Goal: Obtain resource: Obtain resource

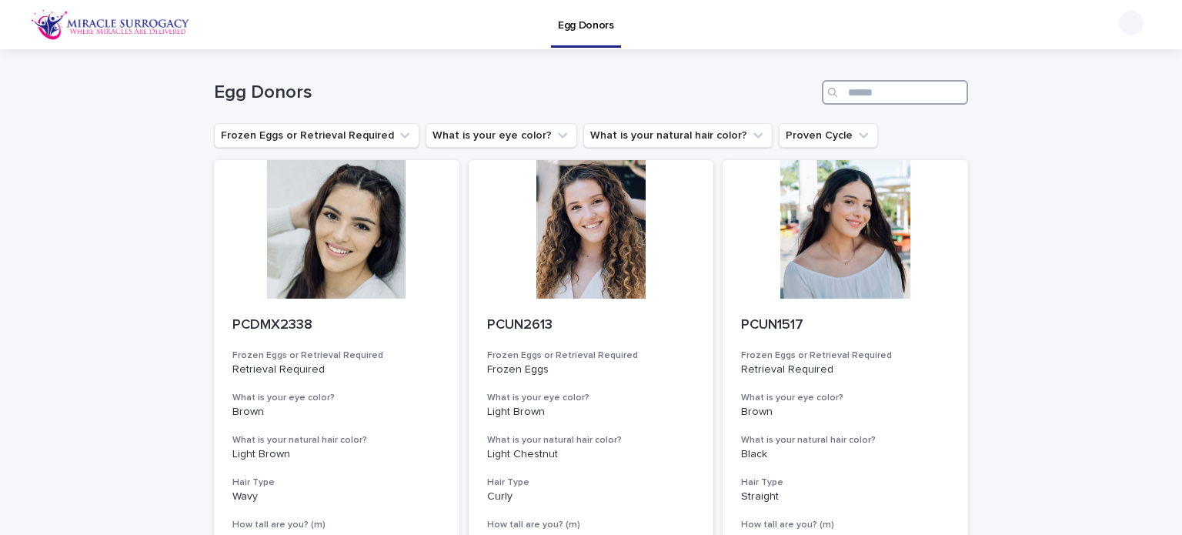
click at [861, 97] on input "Search" at bounding box center [895, 92] width 146 height 25
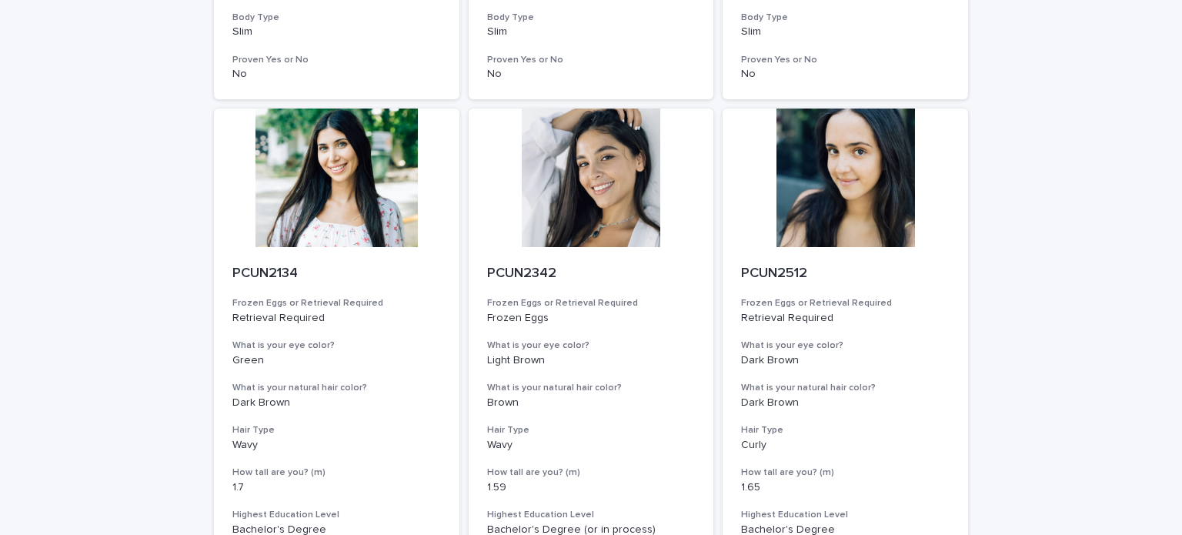
scroll to position [1934, 0]
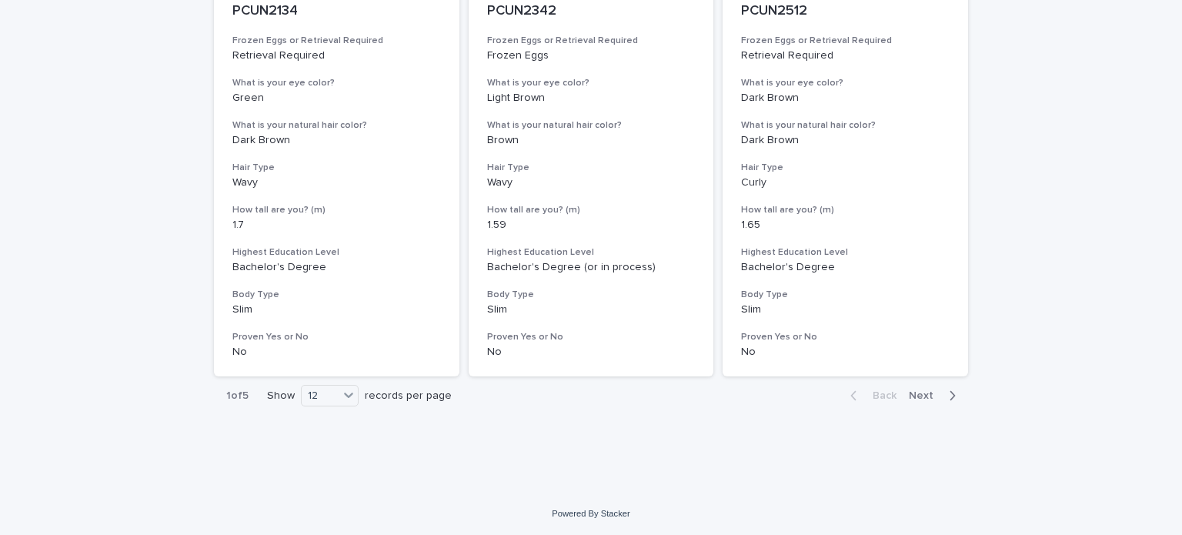
click at [919, 392] on span "Next" at bounding box center [926, 395] width 34 height 11
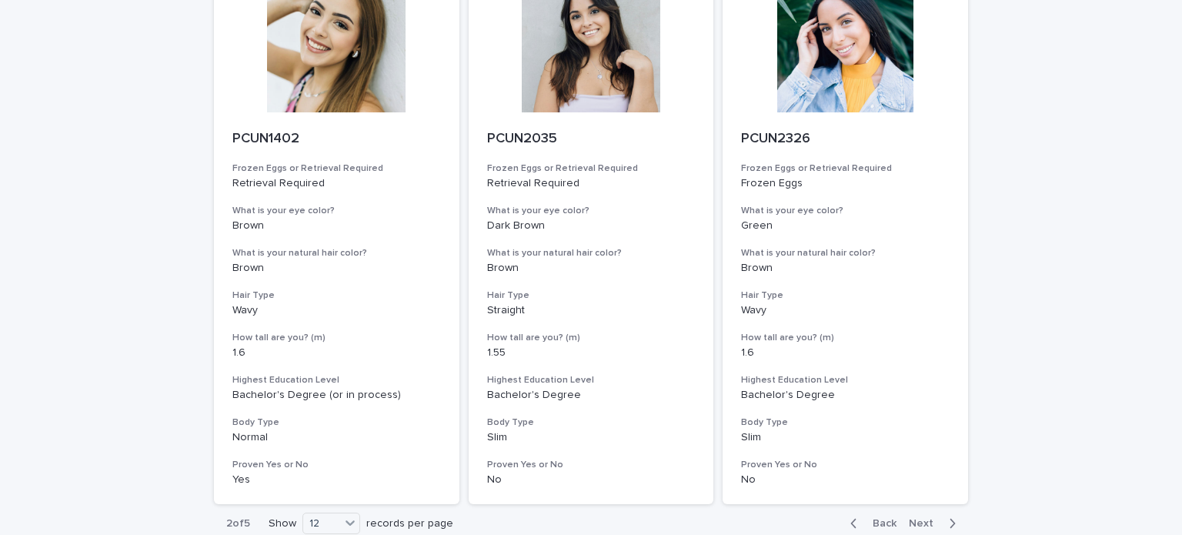
scroll to position [1934, 0]
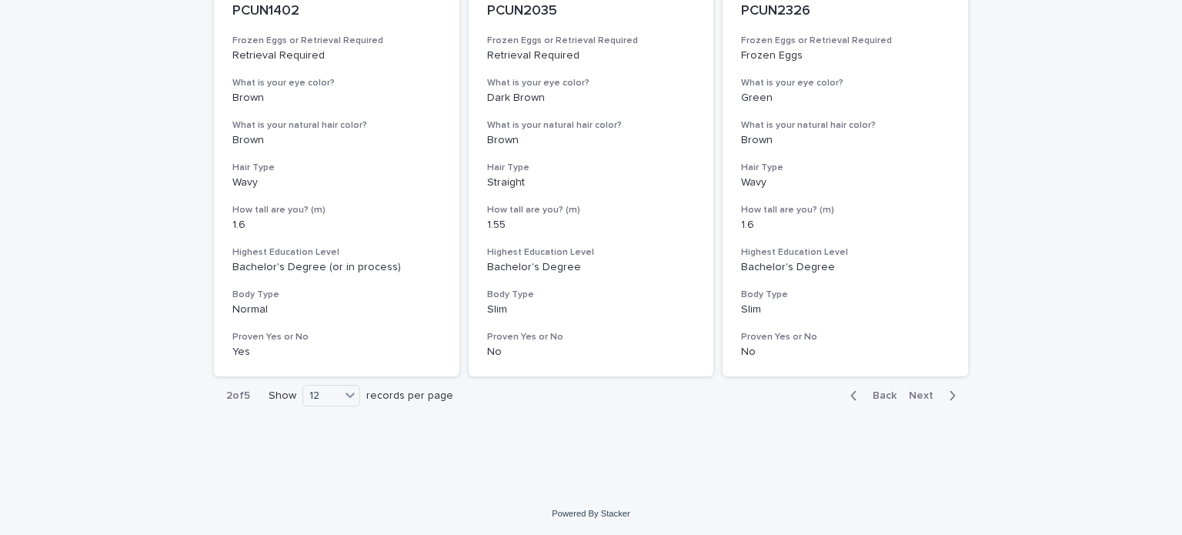
click at [916, 392] on span "Next" at bounding box center [926, 395] width 34 height 11
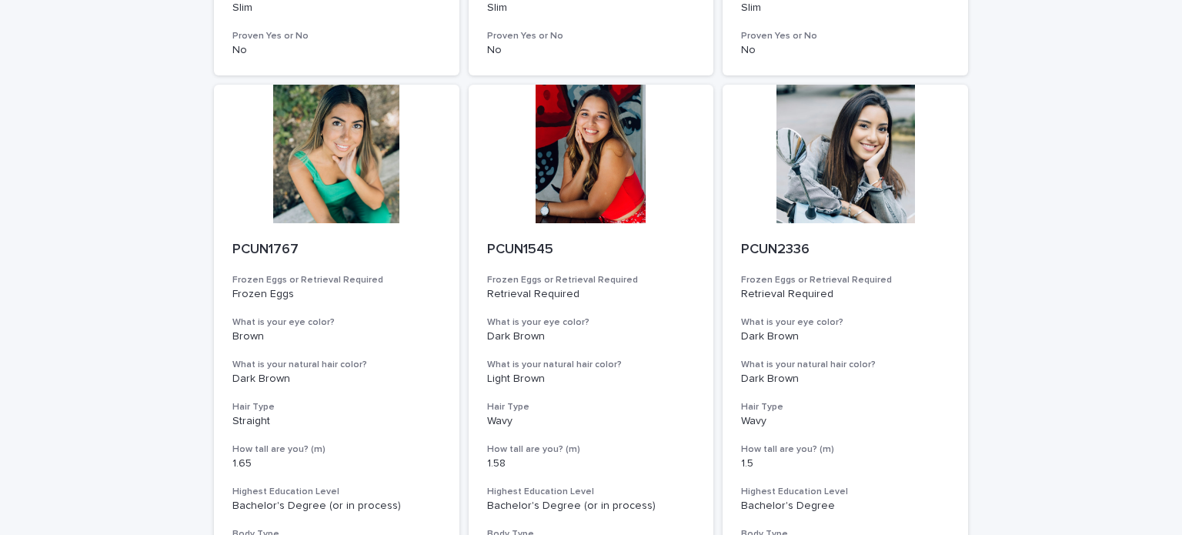
scroll to position [1934, 0]
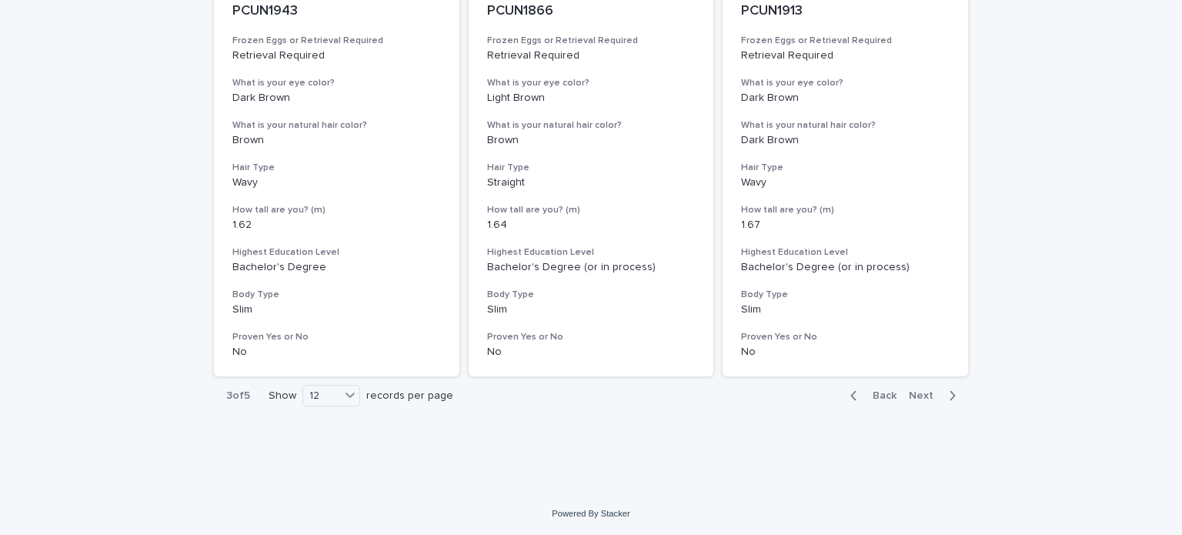
click at [923, 394] on span "Next" at bounding box center [926, 395] width 34 height 11
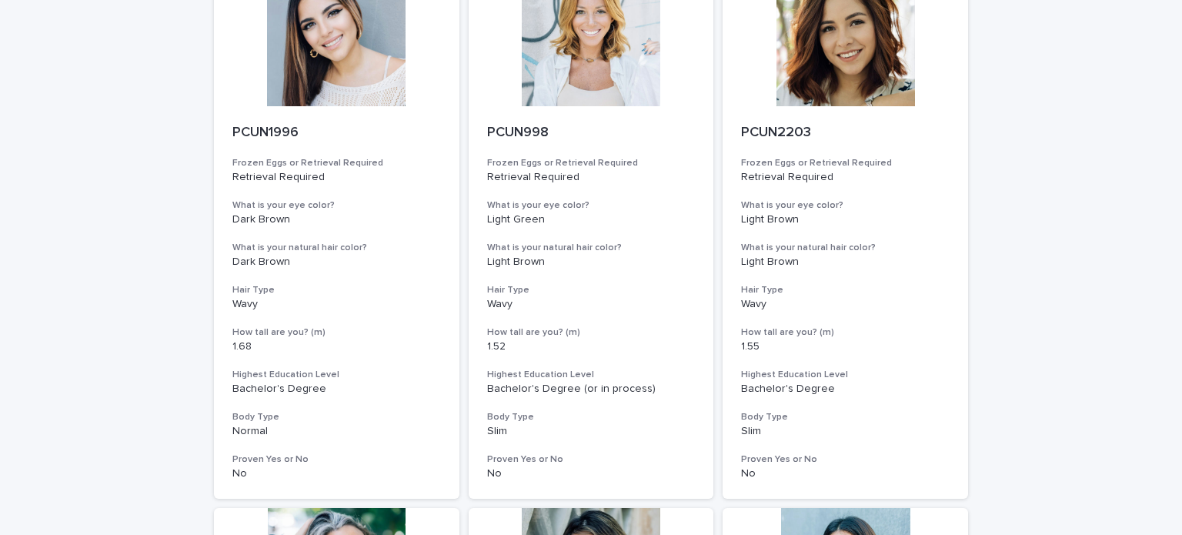
scroll to position [1934, 0]
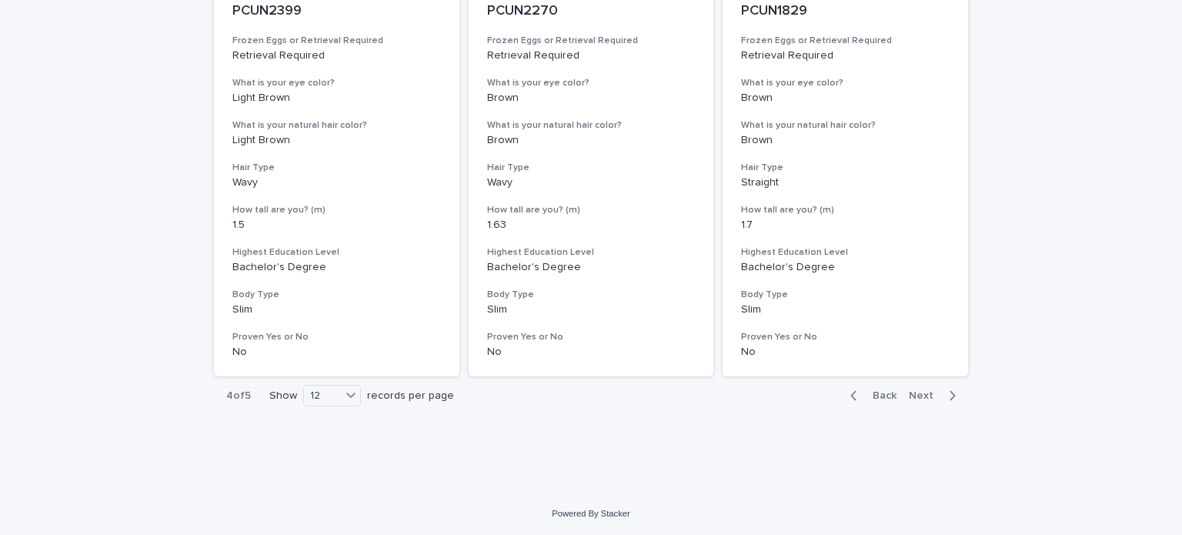
click at [909, 390] on span "Next" at bounding box center [926, 395] width 34 height 11
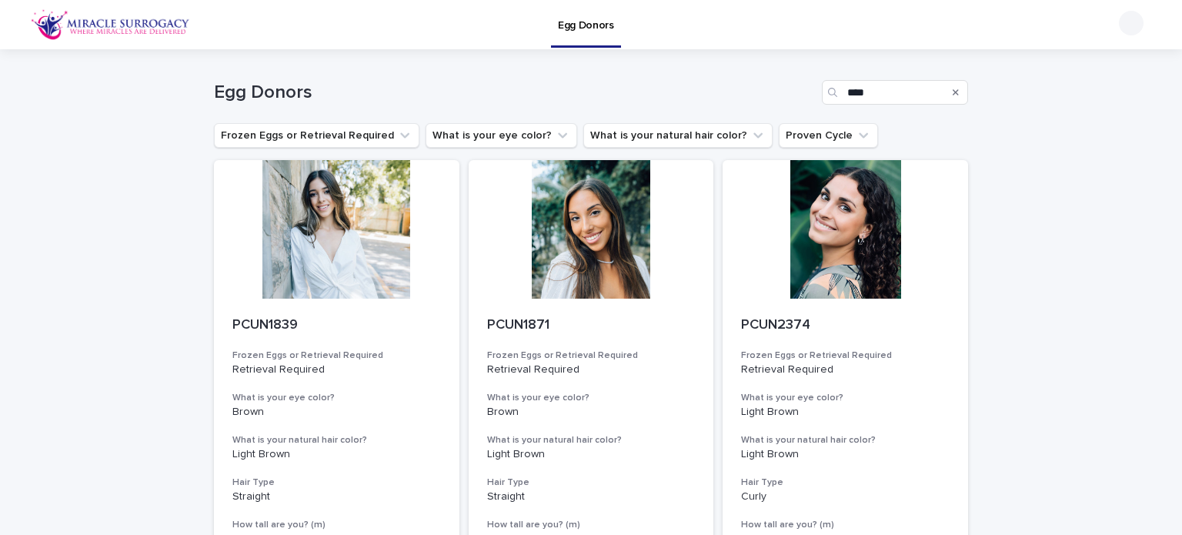
click at [533, 75] on div "Egg Donors ****" at bounding box center [591, 86] width 754 height 74
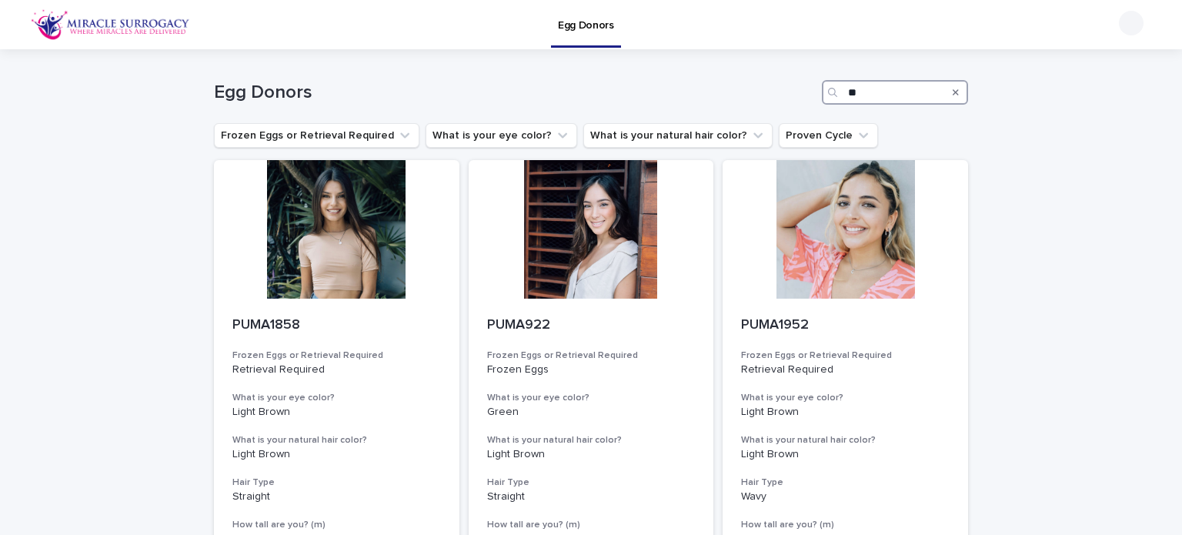
click at [866, 90] on input "**" at bounding box center [895, 92] width 146 height 25
type input "****"
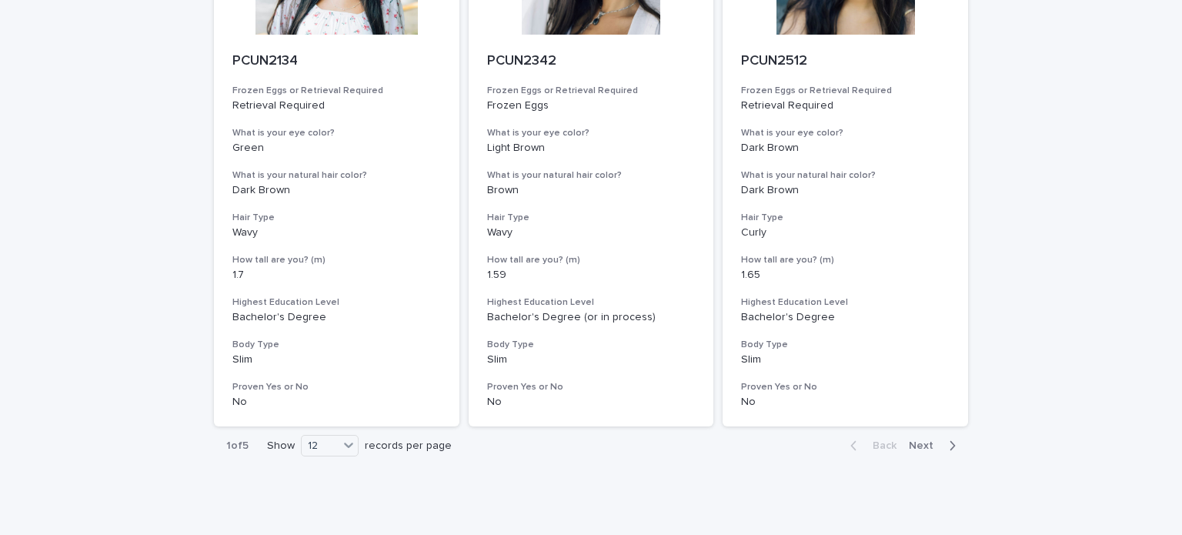
scroll to position [1890, 0]
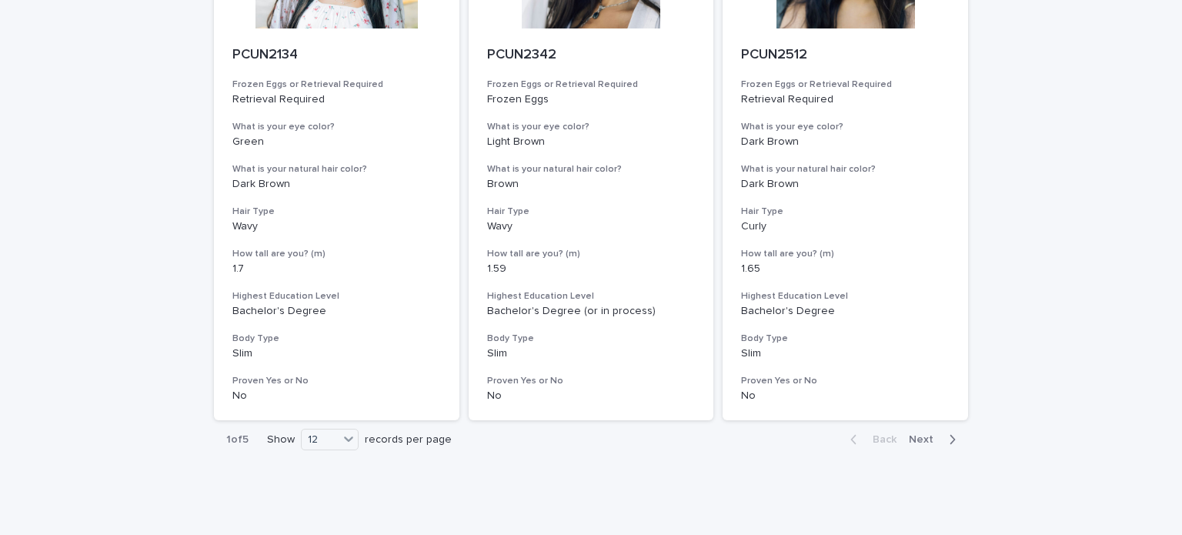
click at [920, 436] on span "Next" at bounding box center [926, 439] width 34 height 11
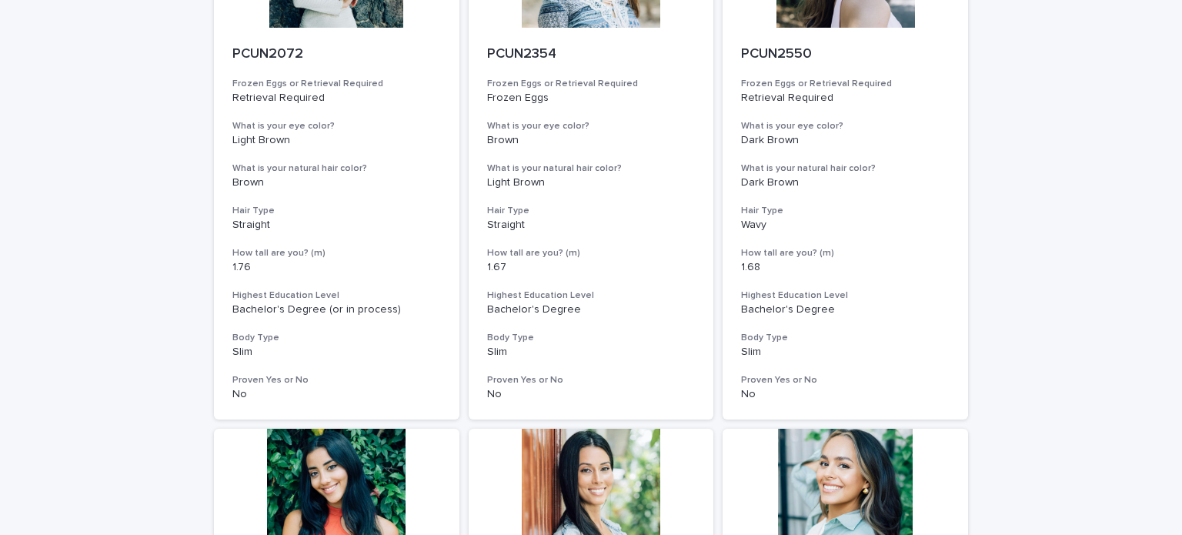
scroll to position [1080, 0]
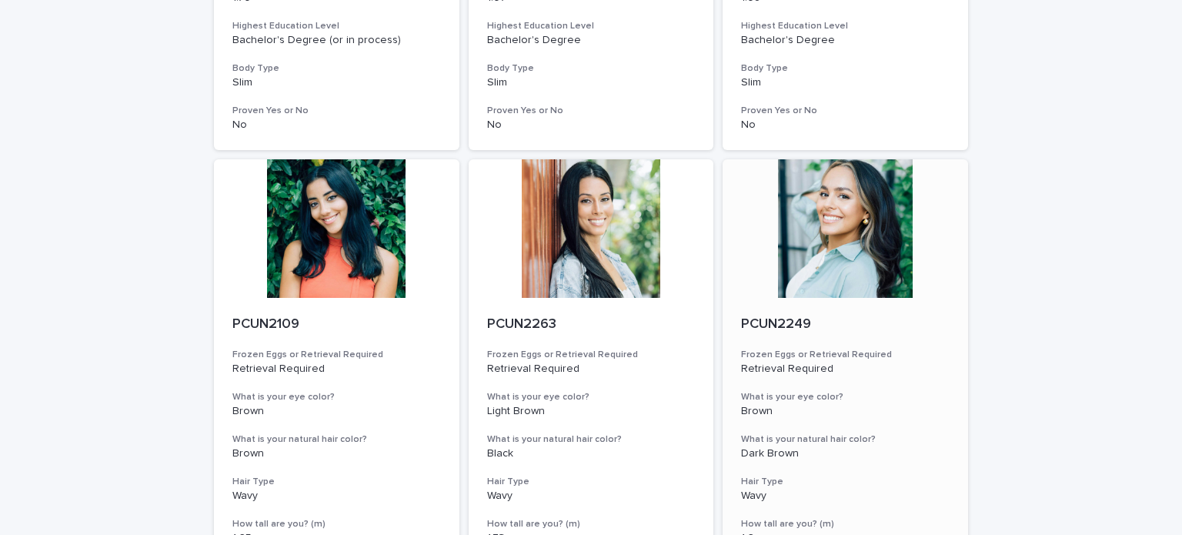
click at [838, 247] on div at bounding box center [844, 228] width 245 height 138
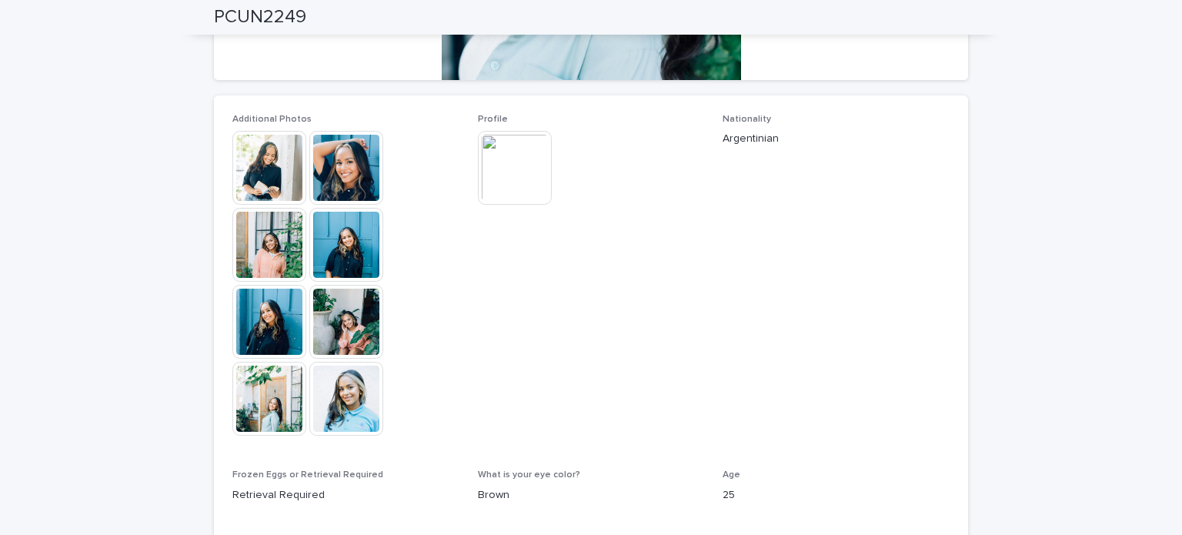
scroll to position [375, 0]
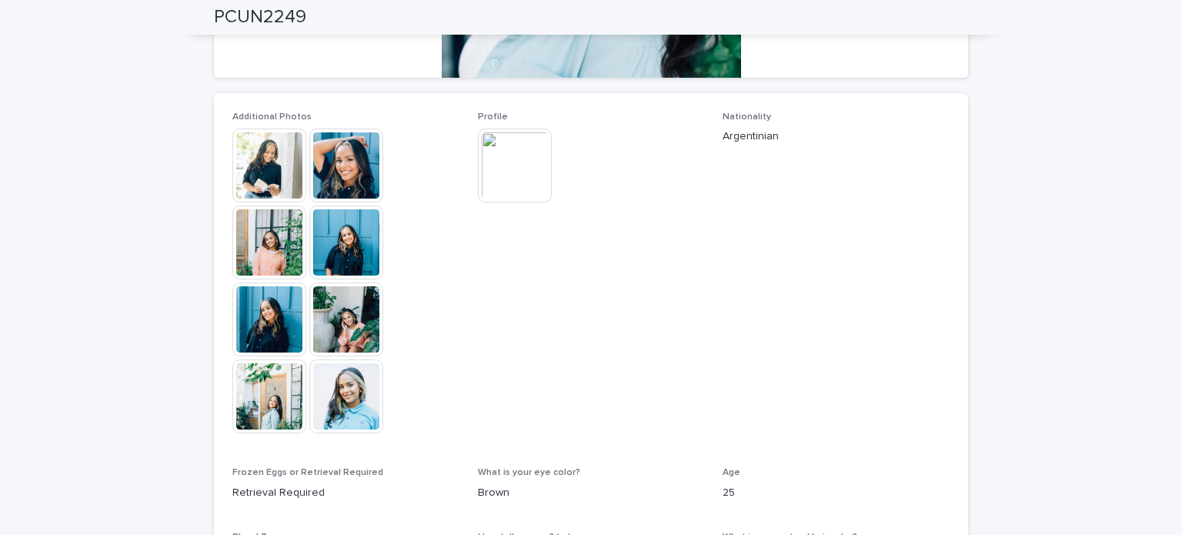
click at [333, 177] on img at bounding box center [346, 165] width 74 height 74
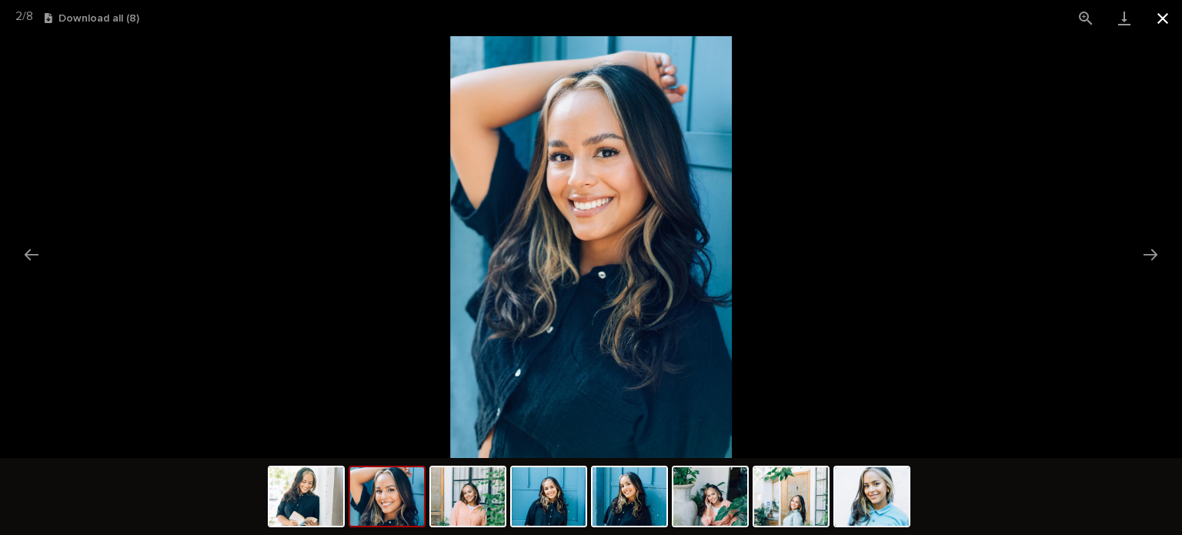
click at [1160, 12] on button "Close gallery" at bounding box center [1162, 18] width 38 height 36
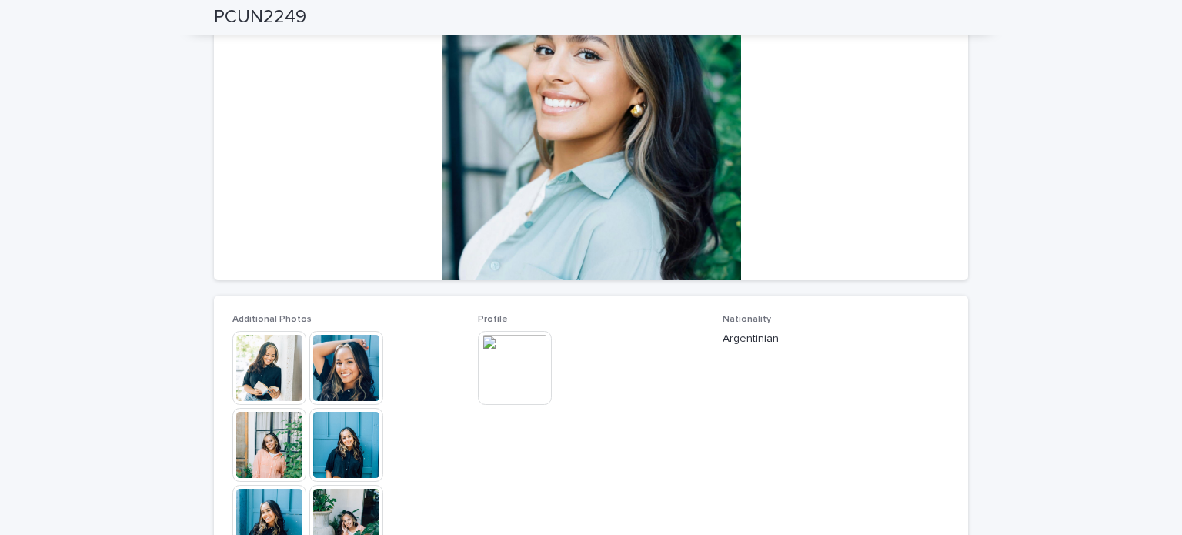
scroll to position [162, 0]
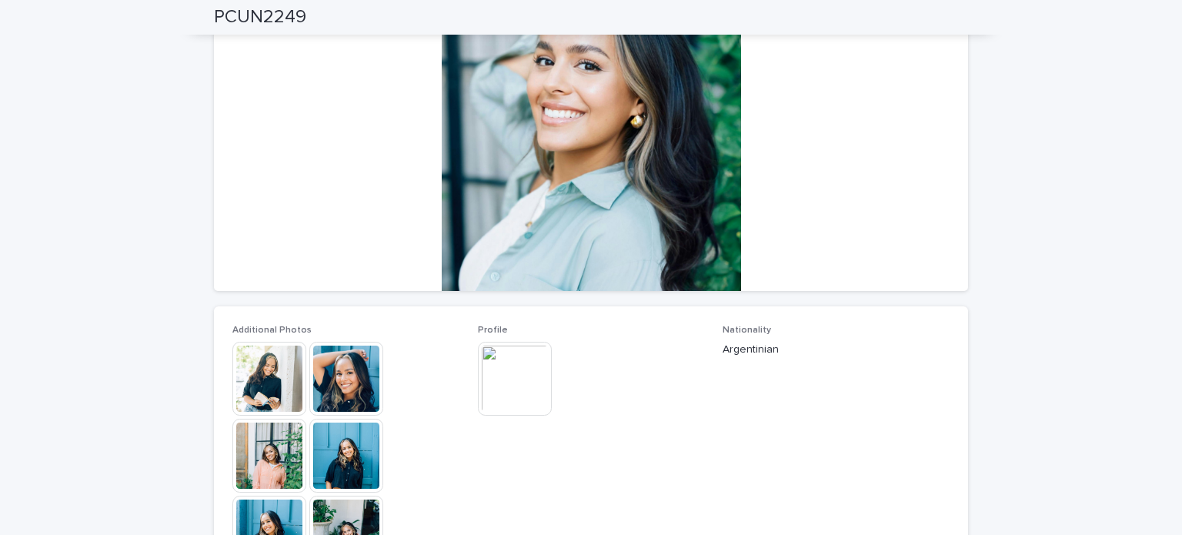
click at [527, 378] on img at bounding box center [515, 379] width 74 height 74
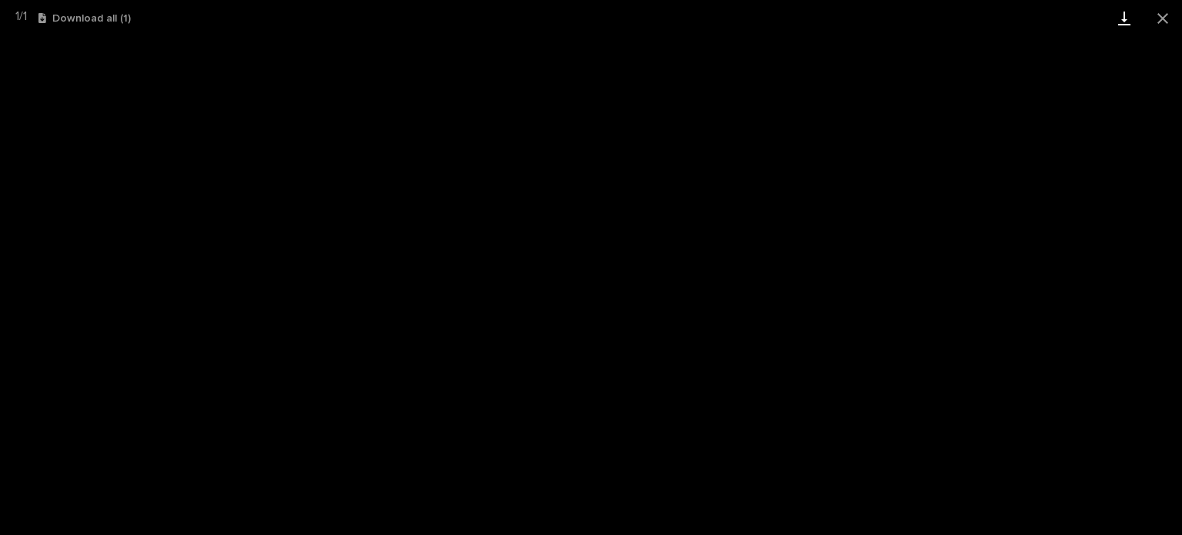
click at [1122, 23] on link "Download" at bounding box center [1124, 18] width 38 height 36
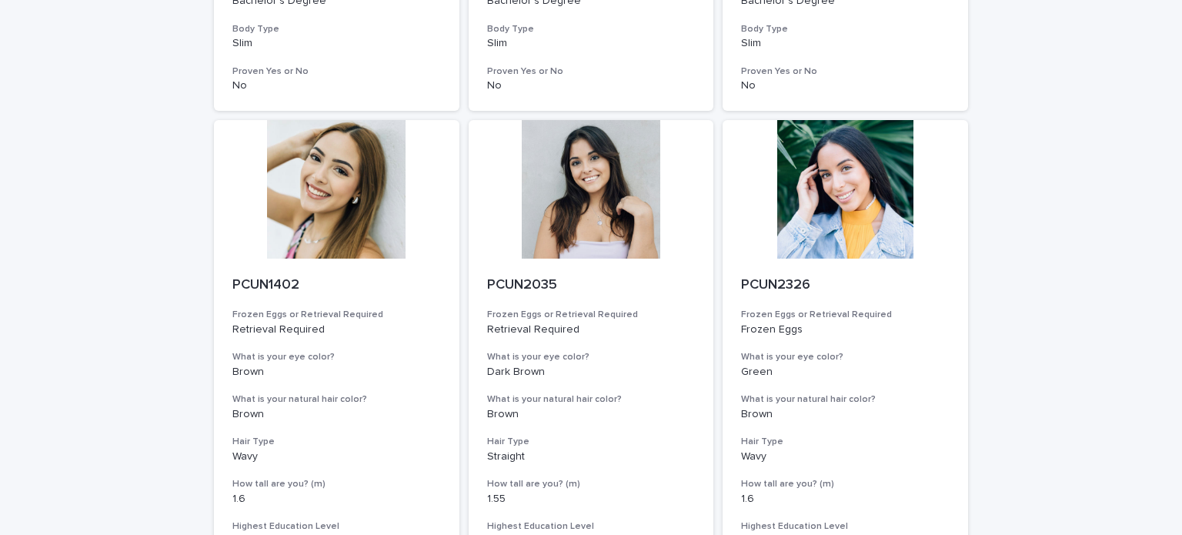
scroll to position [1934, 0]
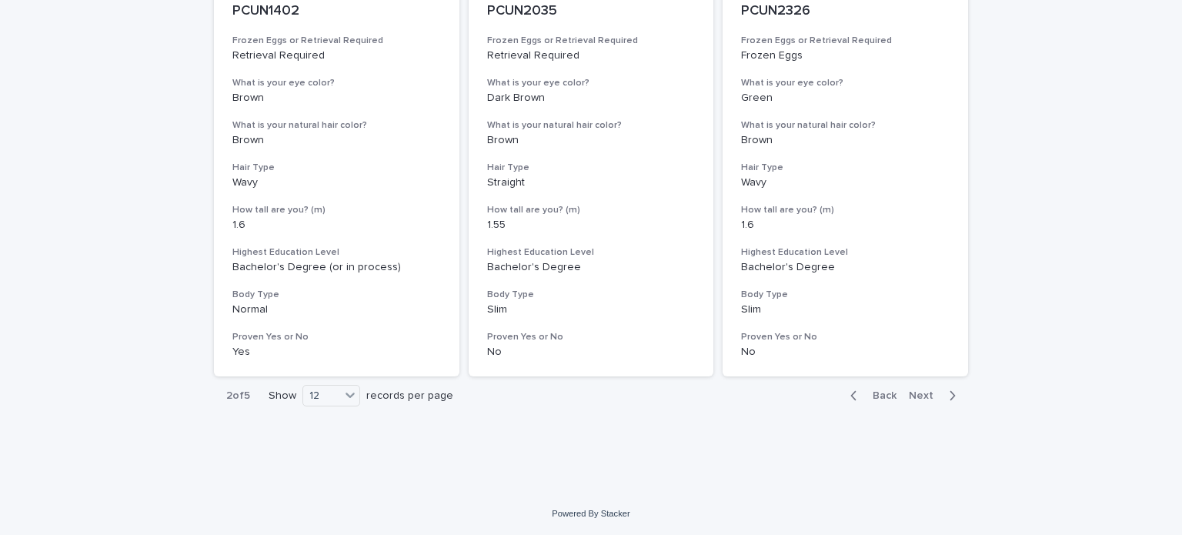
click at [919, 392] on span "Next" at bounding box center [926, 395] width 34 height 11
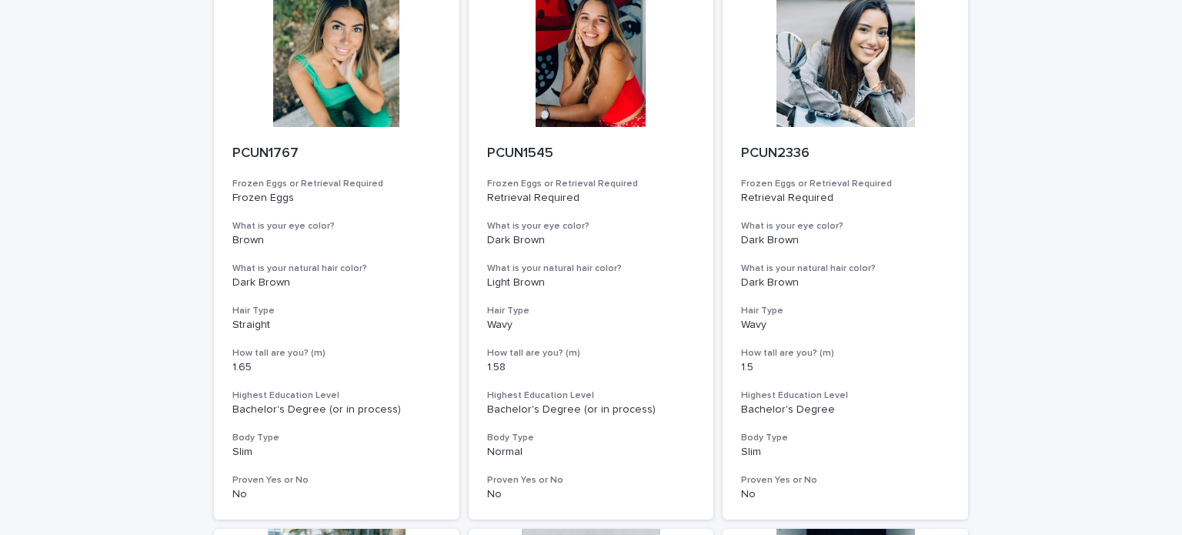
scroll to position [1182, 0]
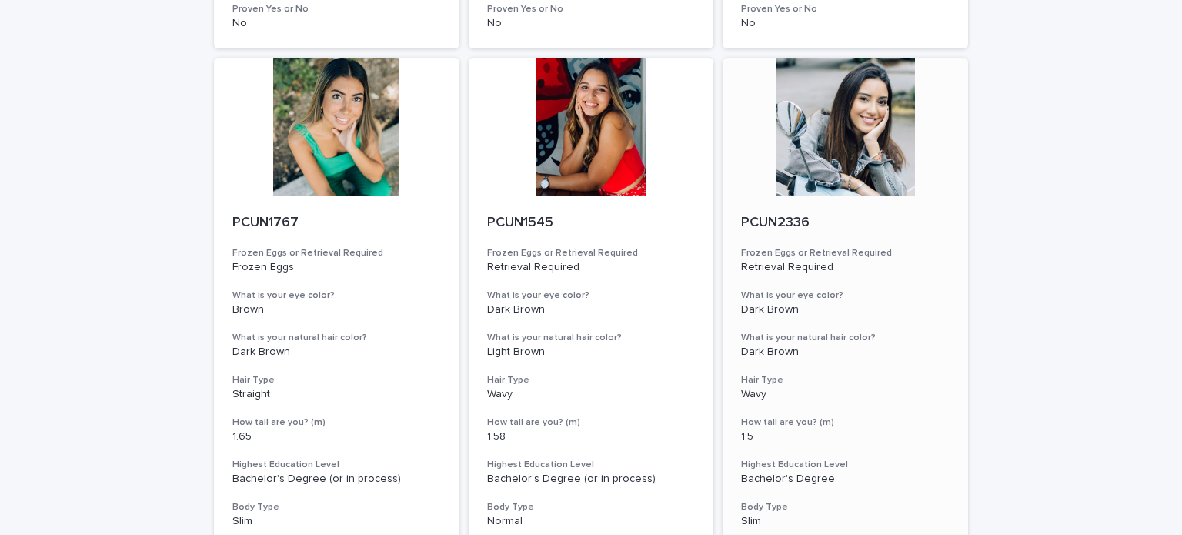
click at [856, 193] on div at bounding box center [844, 127] width 245 height 138
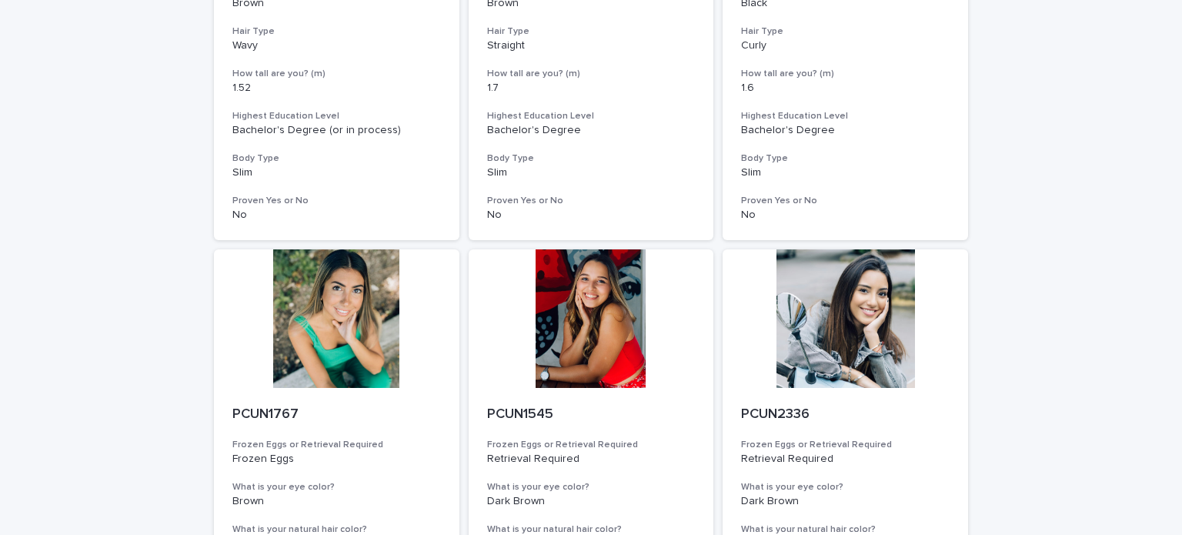
scroll to position [1113, 0]
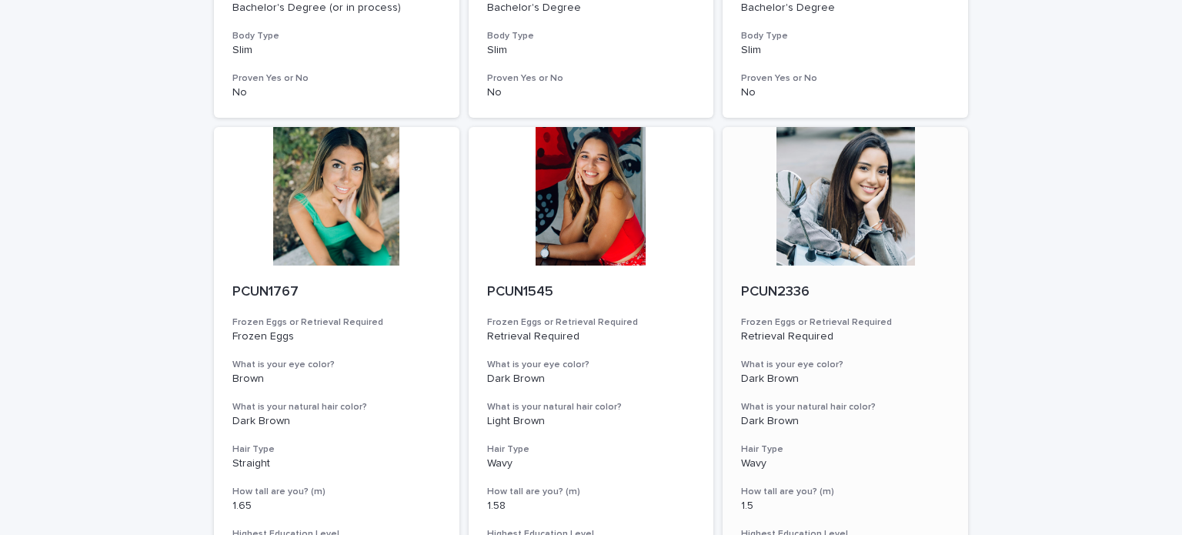
click at [808, 154] on div at bounding box center [844, 196] width 245 height 138
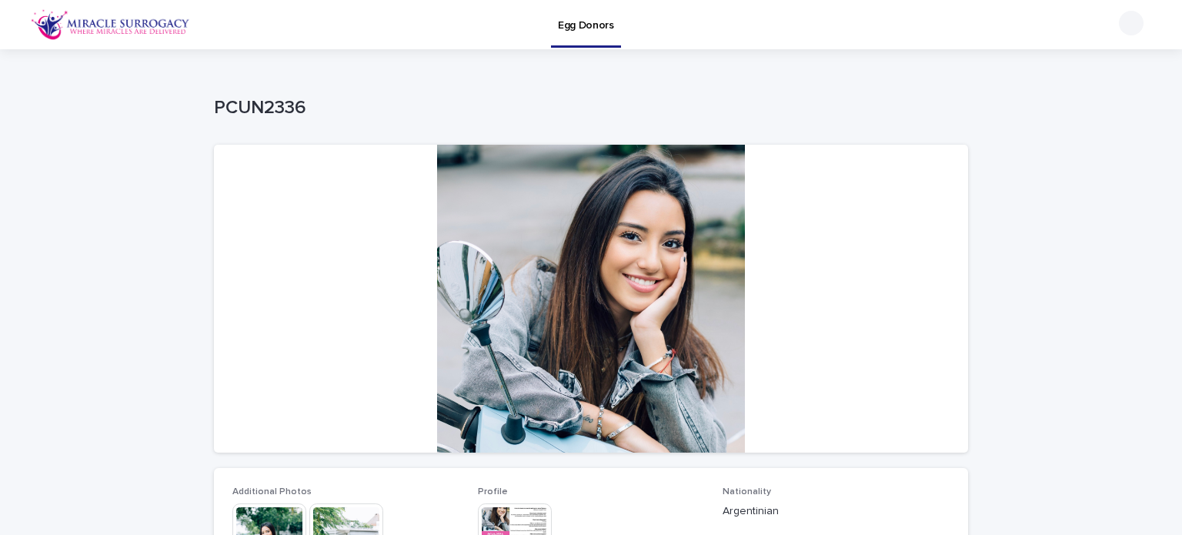
click at [492, 531] on img at bounding box center [515, 540] width 74 height 74
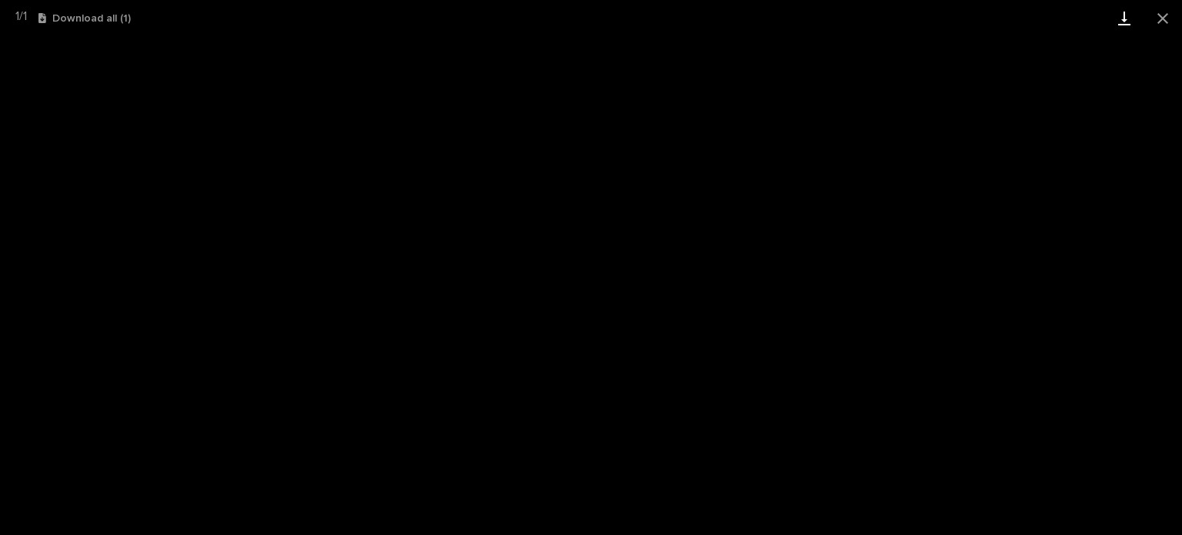
click at [1120, 21] on link "Download" at bounding box center [1124, 18] width 38 height 36
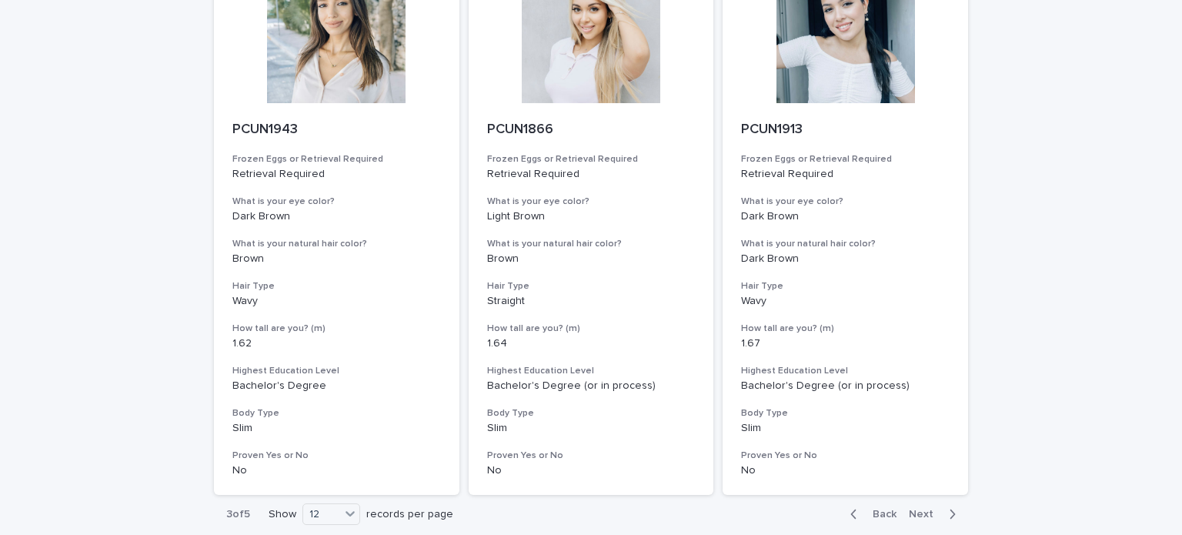
scroll to position [1934, 0]
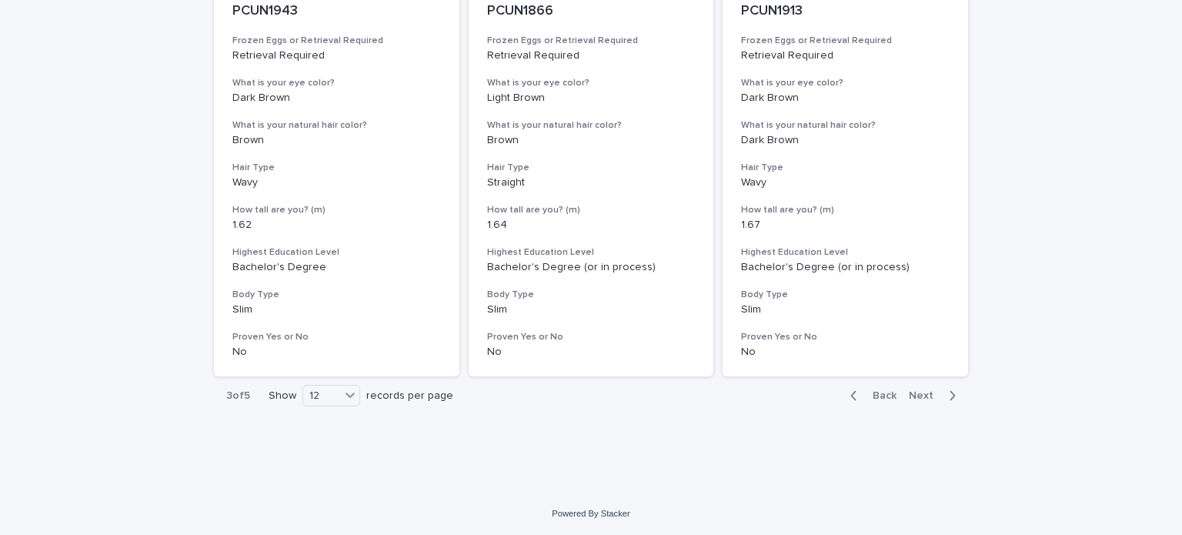
click at [913, 399] on span "Next" at bounding box center [926, 395] width 34 height 11
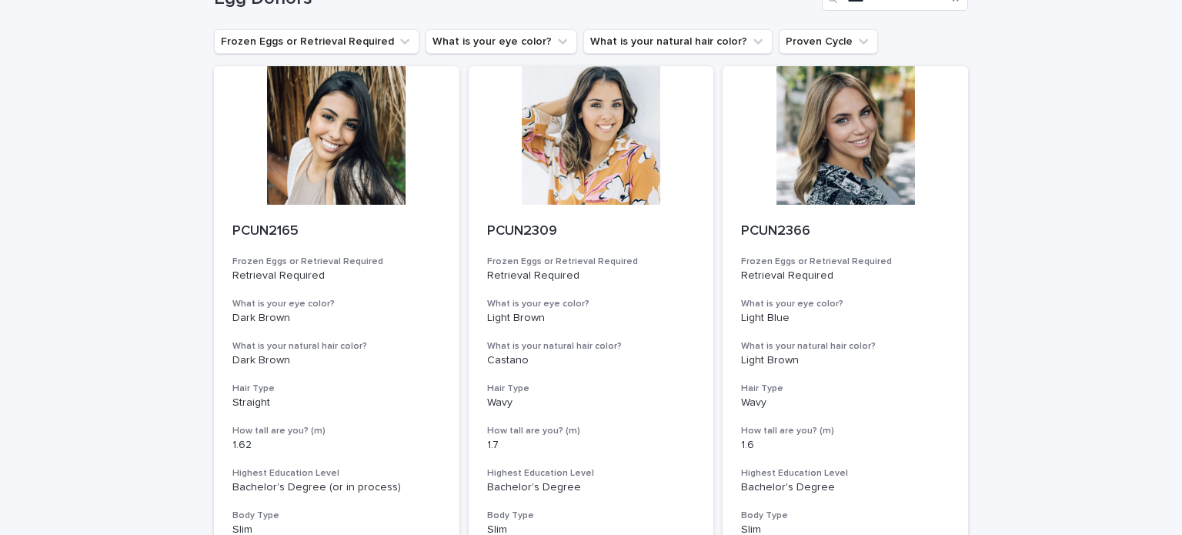
scroll to position [88, 0]
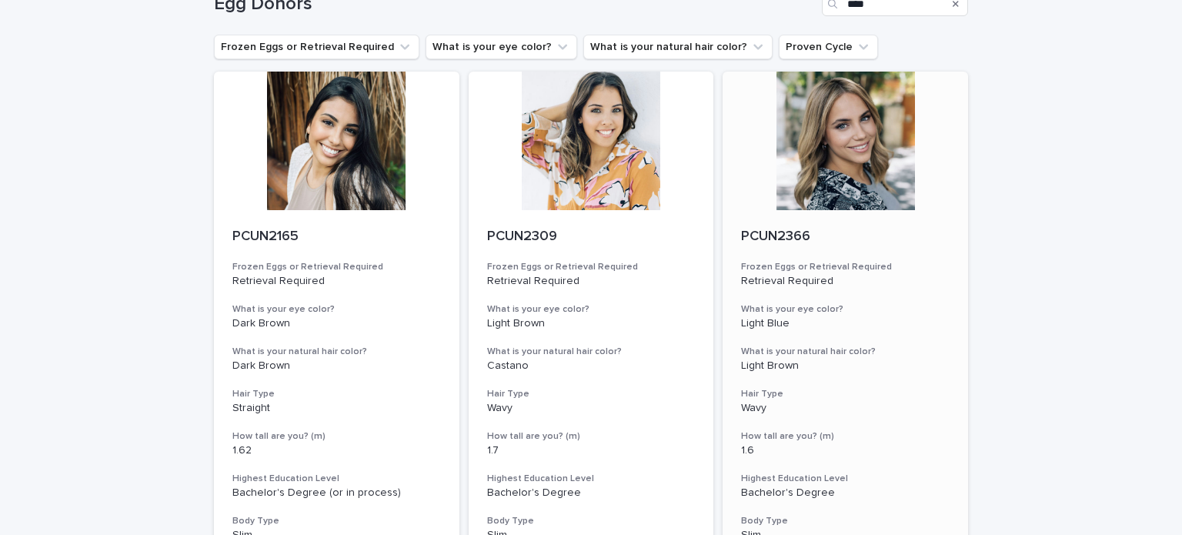
click at [862, 160] on div at bounding box center [844, 141] width 245 height 138
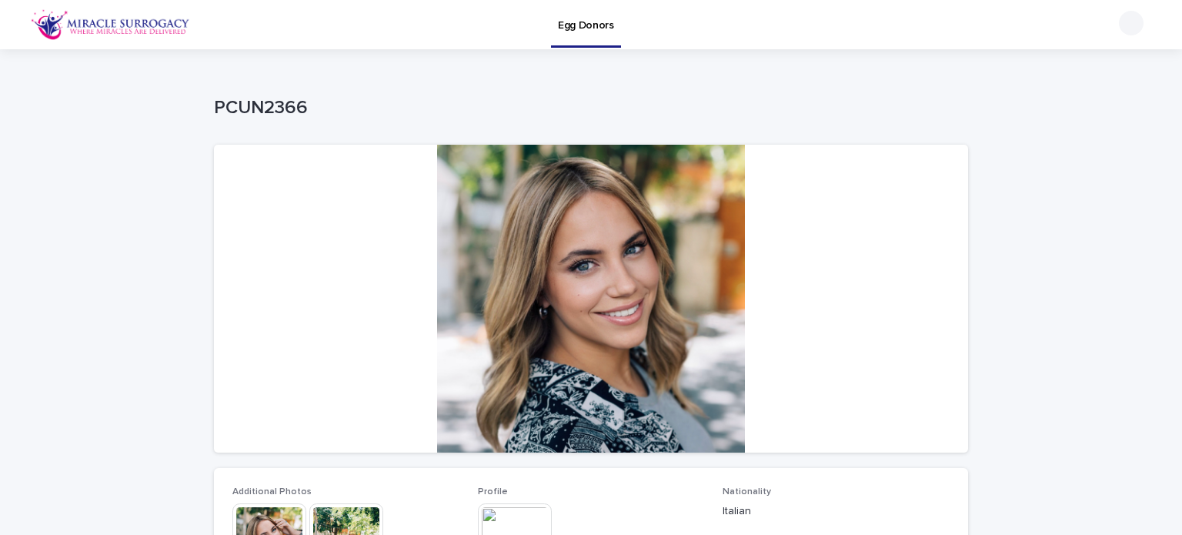
click at [502, 506] on img at bounding box center [515, 540] width 74 height 74
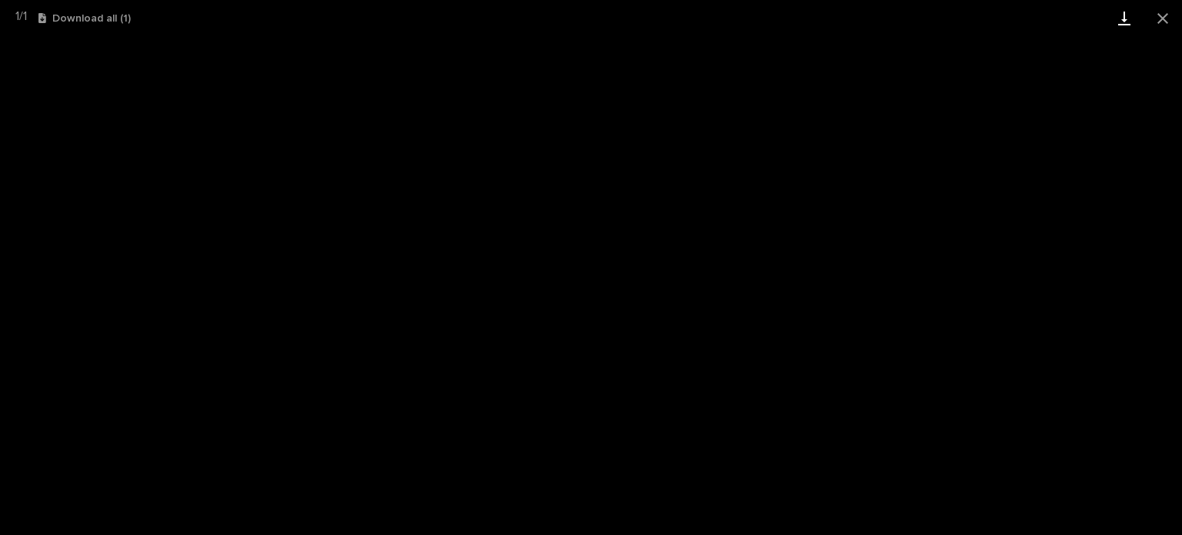
click at [1126, 21] on link "Download" at bounding box center [1124, 18] width 38 height 36
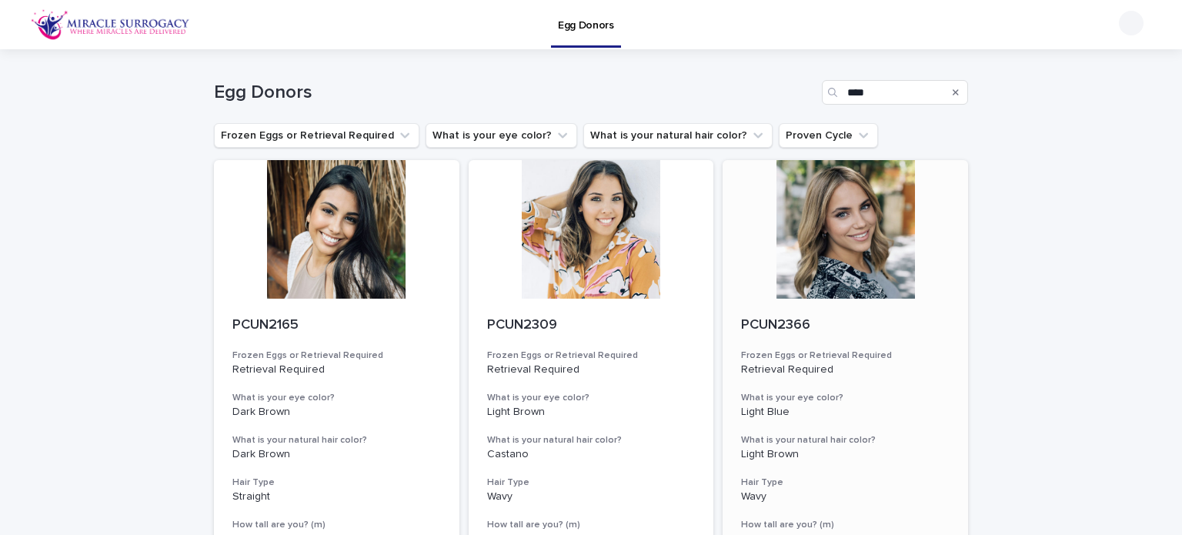
click at [811, 267] on div at bounding box center [844, 229] width 245 height 138
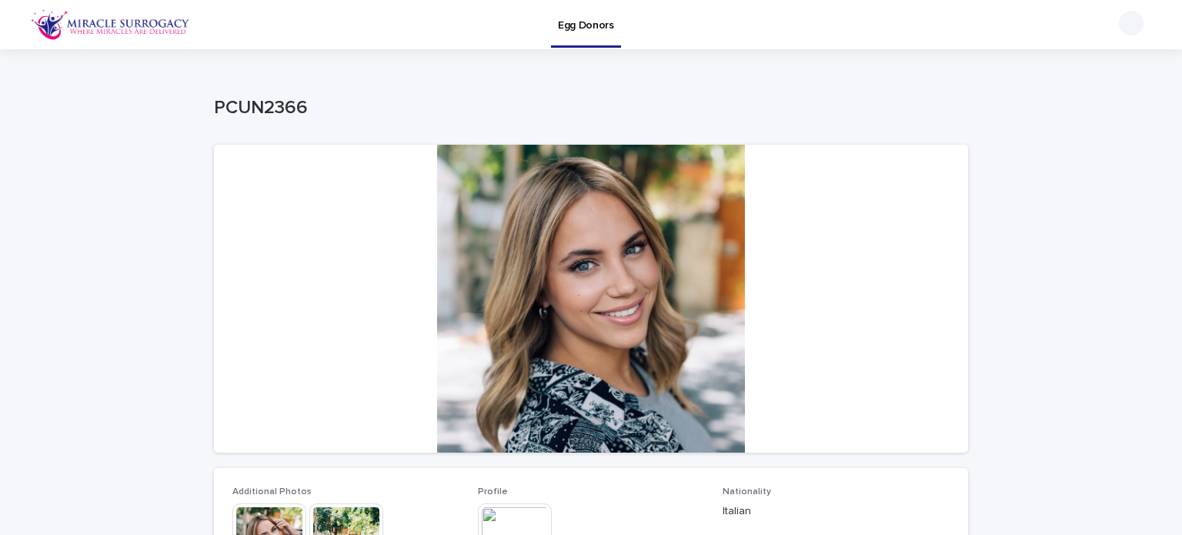
click at [514, 521] on img at bounding box center [515, 540] width 74 height 74
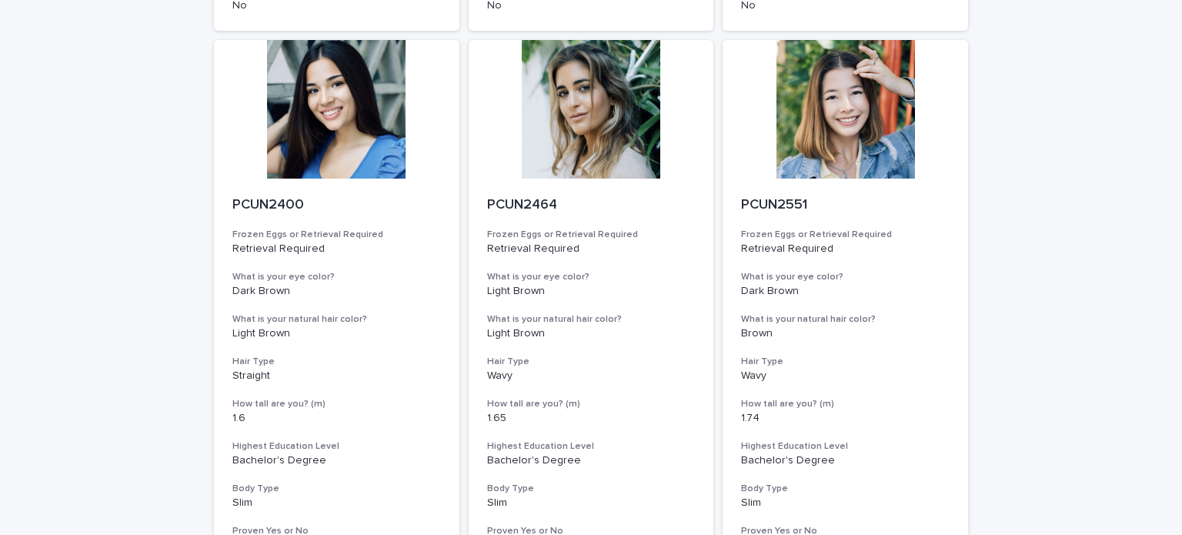
scroll to position [663, 0]
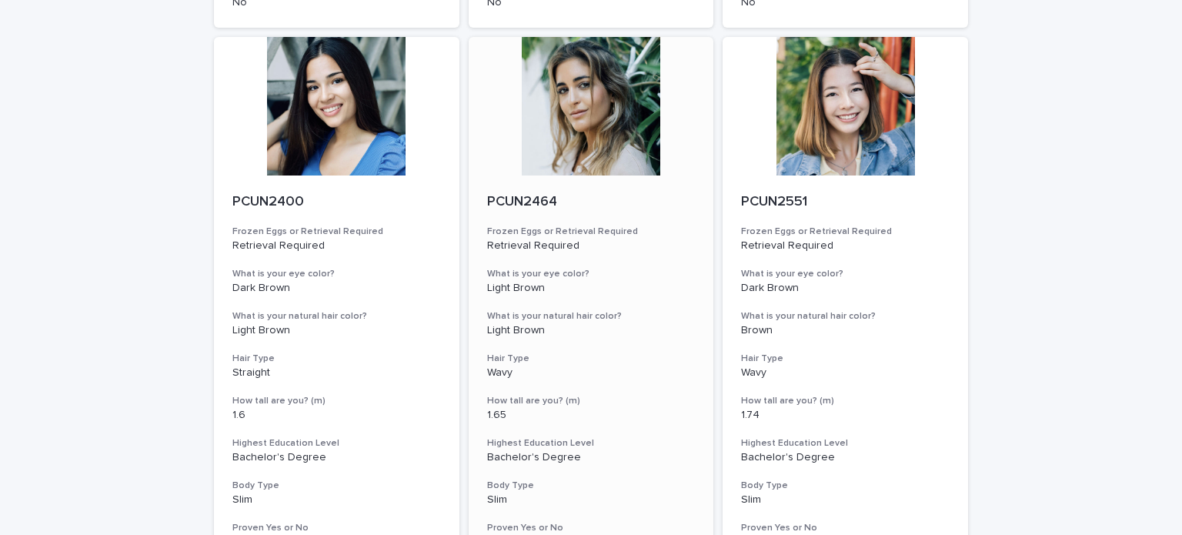
click at [582, 128] on div at bounding box center [591, 106] width 245 height 138
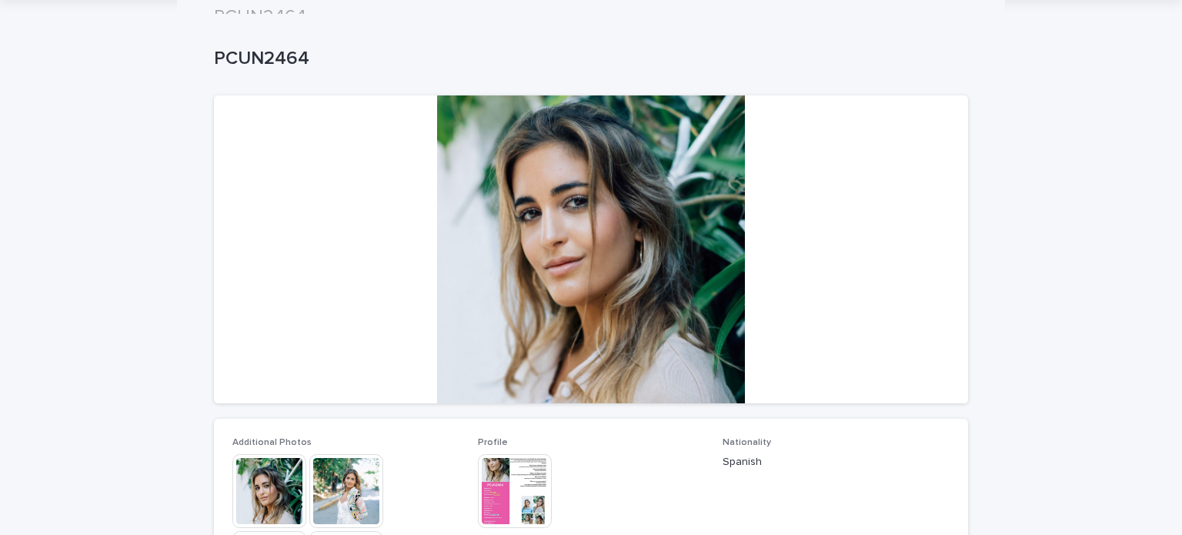
scroll to position [43, 0]
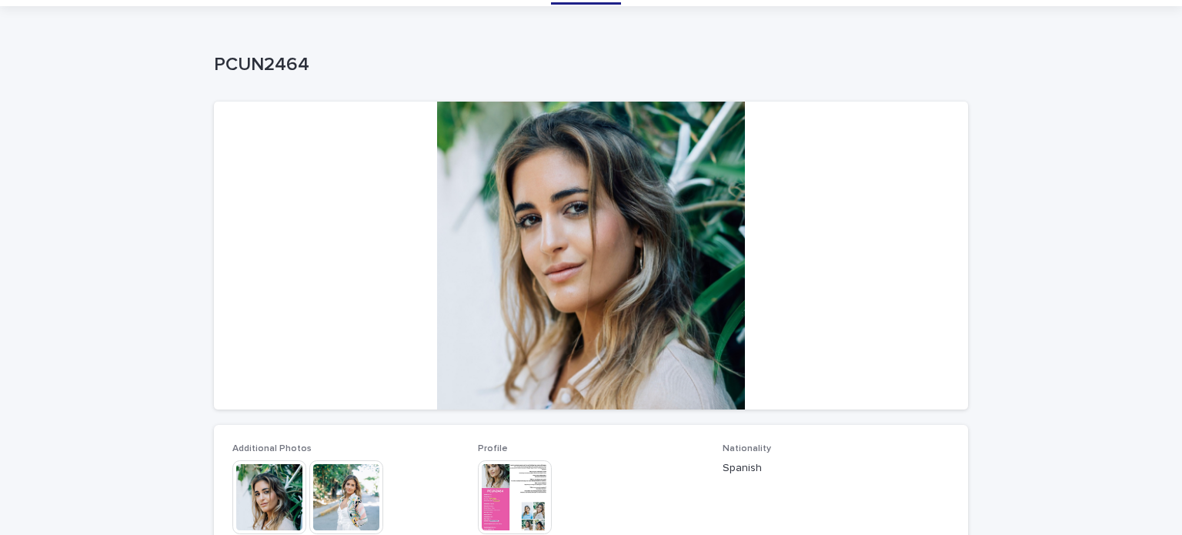
click at [507, 476] on img at bounding box center [515, 497] width 74 height 74
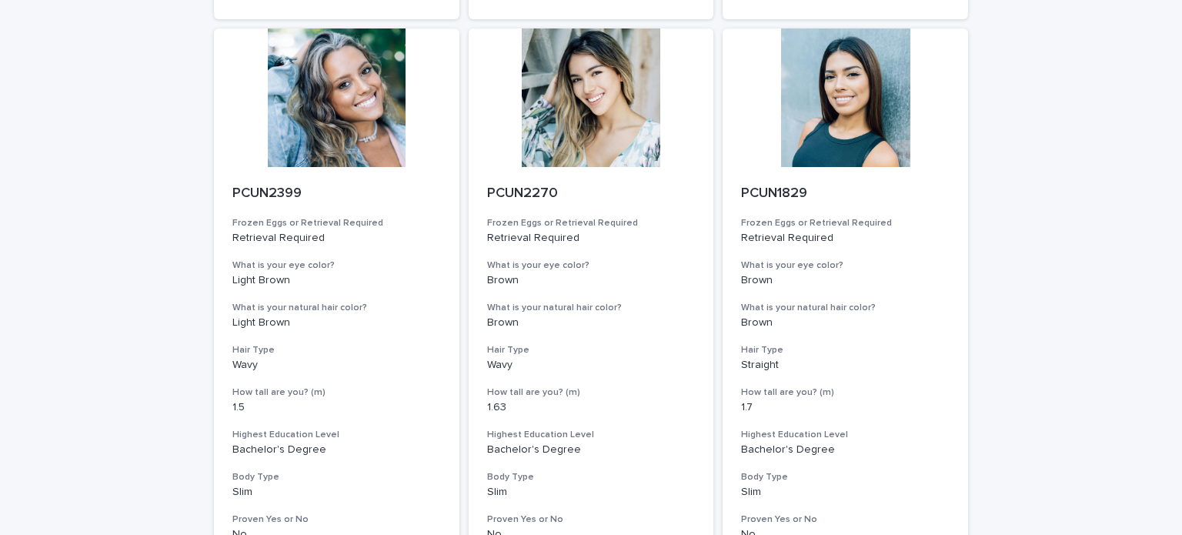
scroll to position [1934, 0]
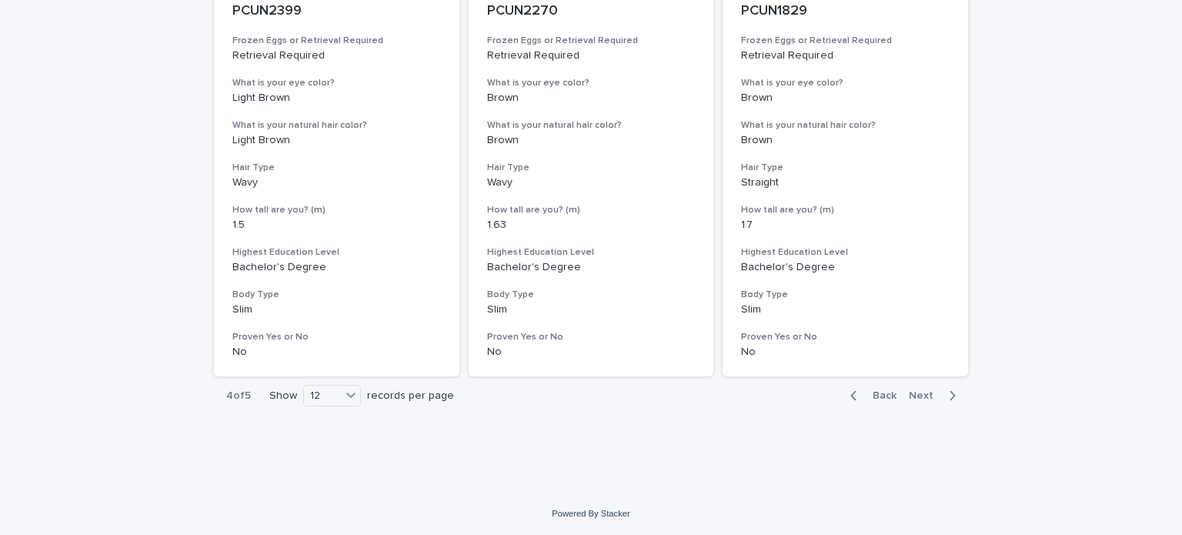
click at [920, 390] on span "Next" at bounding box center [926, 395] width 34 height 11
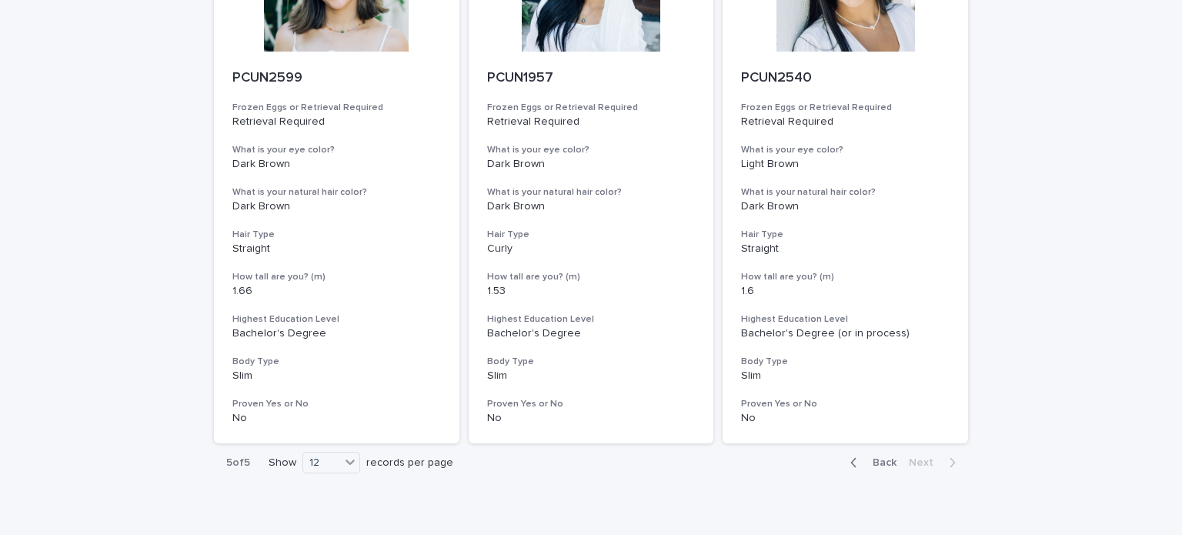
scroll to position [853, 0]
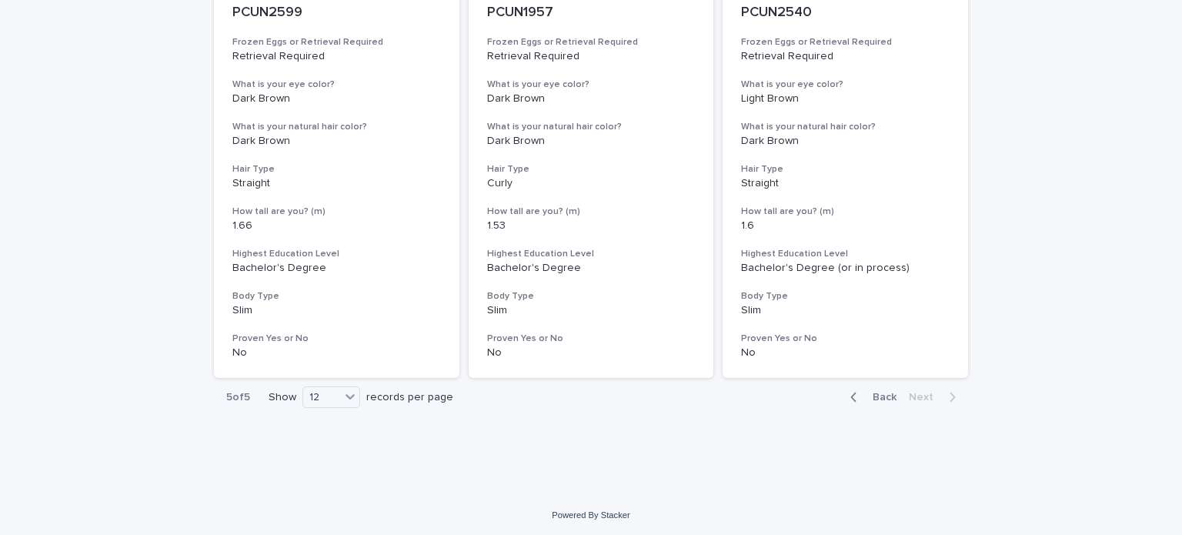
click at [879, 398] on span "Back" at bounding box center [879, 397] width 33 height 11
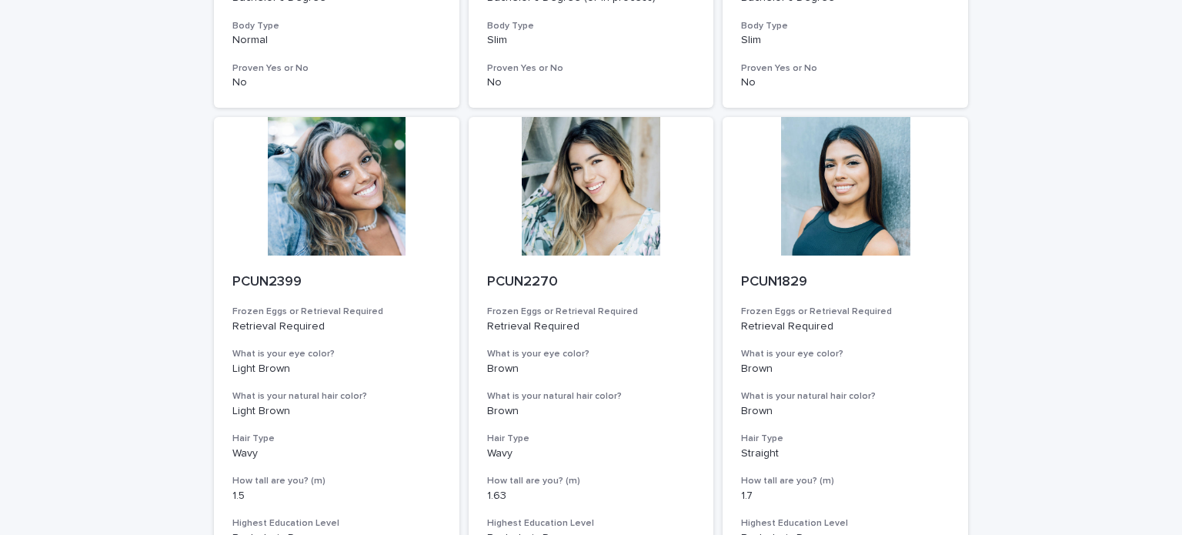
scroll to position [1756, 0]
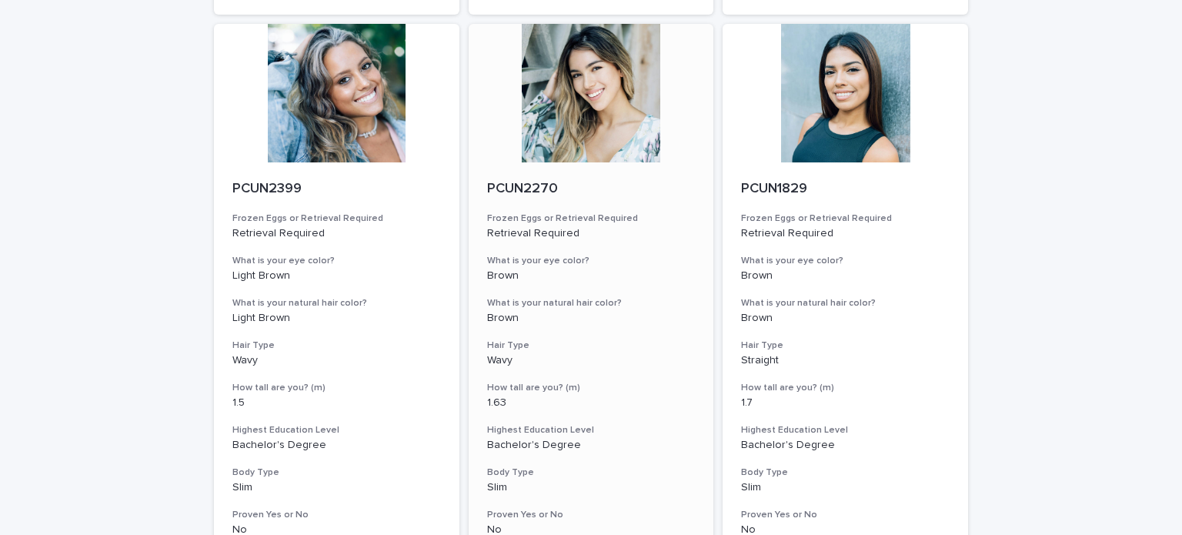
click at [578, 122] on div at bounding box center [591, 93] width 245 height 138
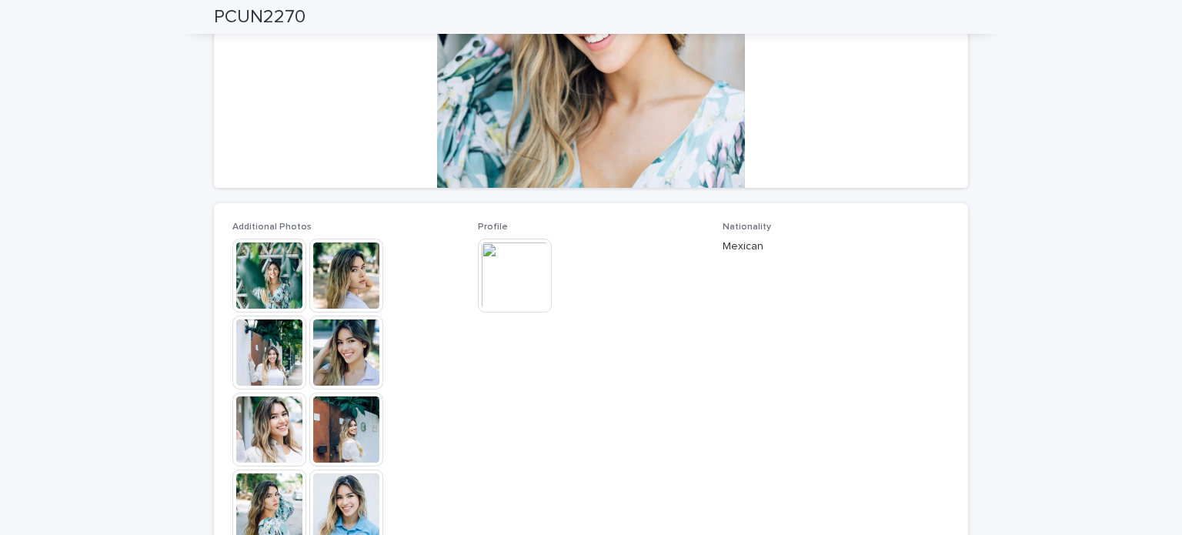
scroll to position [268, 0]
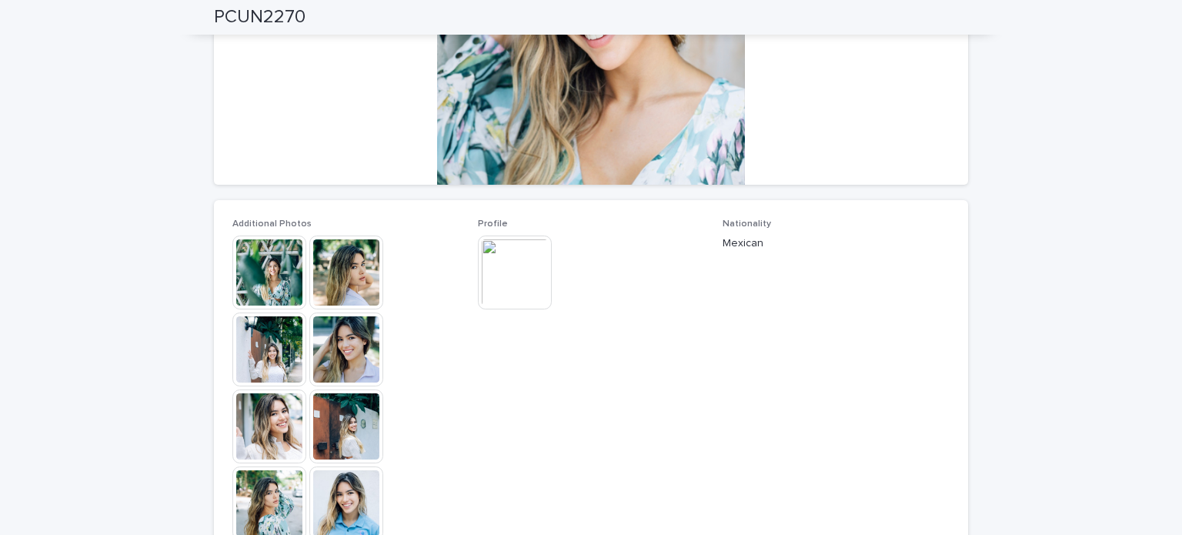
click at [499, 272] on img at bounding box center [515, 272] width 74 height 74
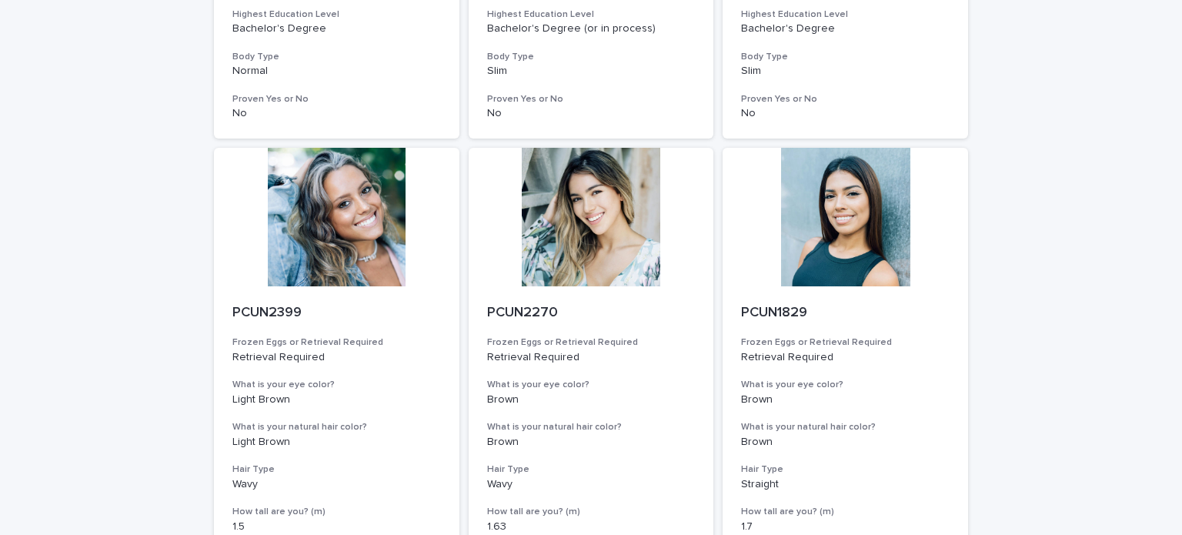
scroll to position [1689, 0]
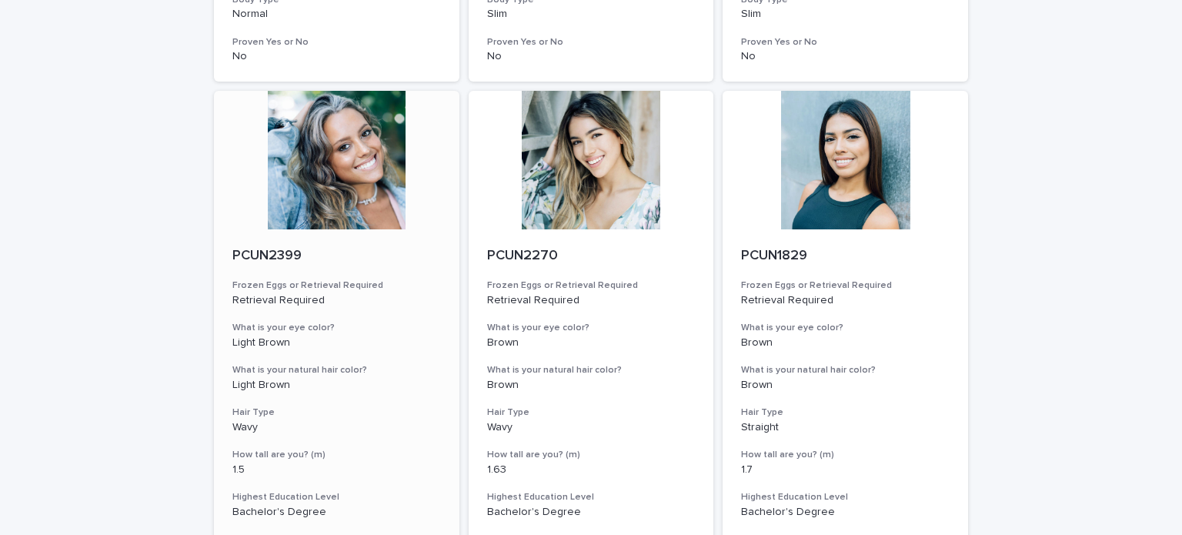
click at [336, 175] on div at bounding box center [336, 160] width 245 height 138
